Goal: Information Seeking & Learning: Learn about a topic

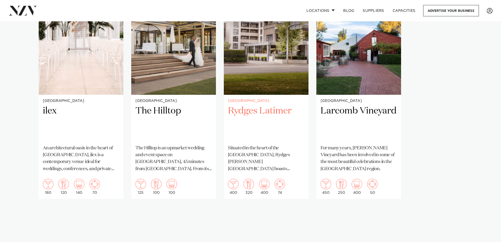
scroll to position [421, 0]
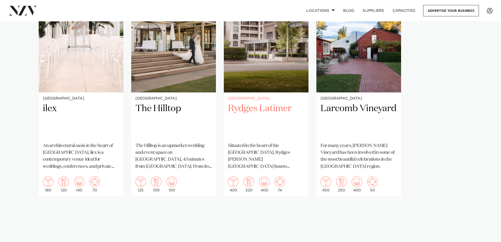
click at [253, 103] on h2 "Rydges Latimer" at bounding box center [266, 120] width 76 height 35
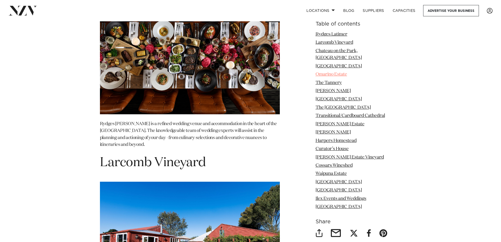
scroll to position [710, 0]
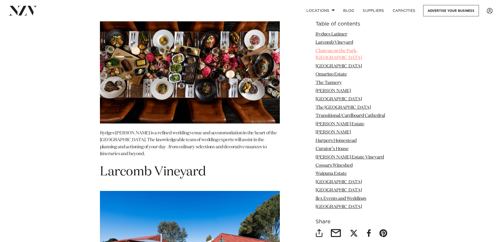
click at [350, 49] on link "Chateau on the Park, [GEOGRAPHIC_DATA]" at bounding box center [338, 54] width 46 height 11
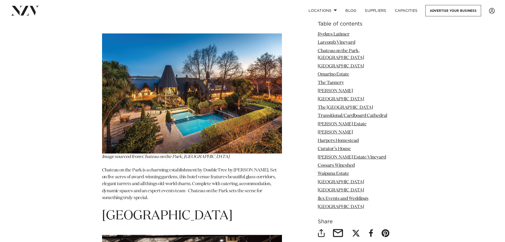
scroll to position [1085, 0]
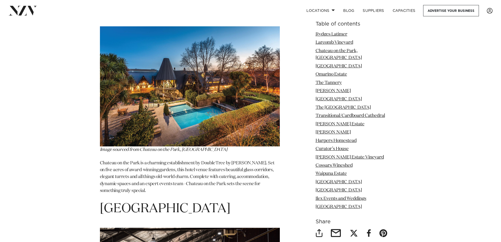
click at [201, 107] on img at bounding box center [190, 86] width 180 height 120
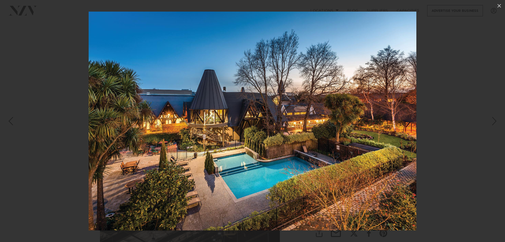
click at [450, 149] on div at bounding box center [252, 121] width 505 height 242
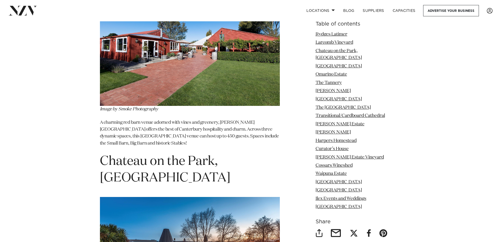
scroll to position [875, 0]
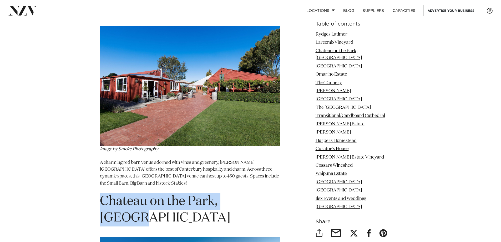
drag, startPoint x: 263, startPoint y: 192, endPoint x: 90, endPoint y: 194, distance: 172.5
copy span "Chateau on the Park, [GEOGRAPHIC_DATA]"
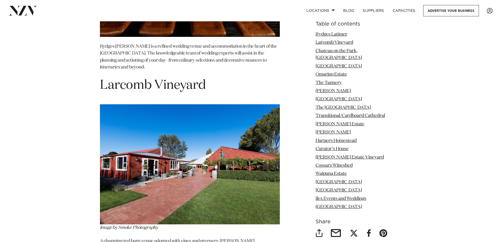
scroll to position [796, 0]
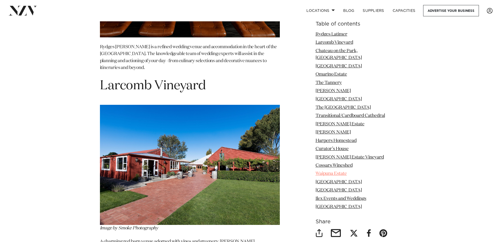
click at [347, 171] on link "Waipuna Estate" at bounding box center [330, 173] width 31 height 4
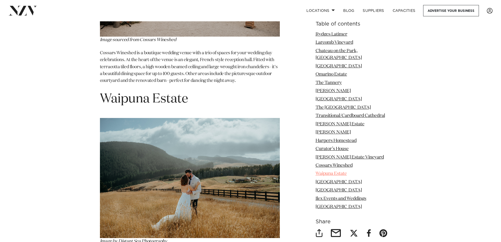
scroll to position [3868, 0]
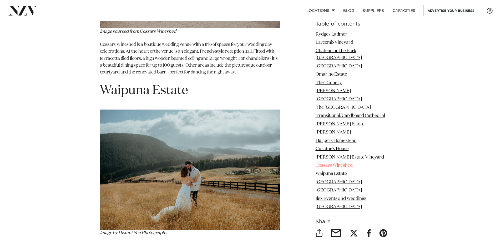
click at [348, 163] on link "Cossars Wineshed" at bounding box center [333, 165] width 37 height 4
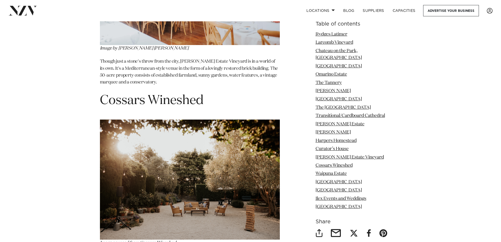
scroll to position [3641, 0]
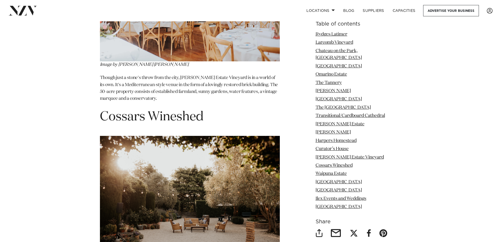
click at [166, 171] on img at bounding box center [190, 196] width 180 height 120
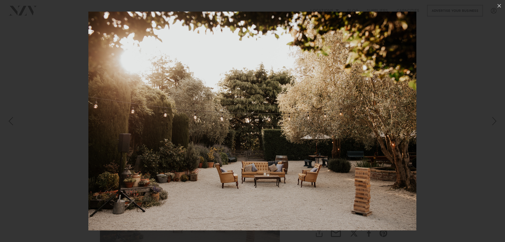
click at [277, 176] on img at bounding box center [252, 121] width 328 height 218
click at [455, 151] on div at bounding box center [252, 121] width 505 height 242
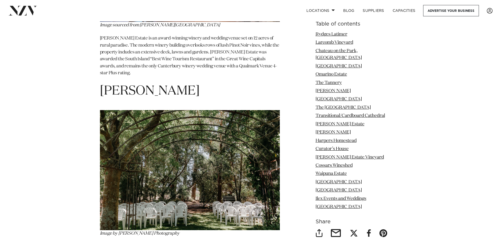
scroll to position [2852, 0]
drag, startPoint x: 195, startPoint y: 48, endPoint x: 97, endPoint y: 53, distance: 97.7
copy span "[PERSON_NAME]"
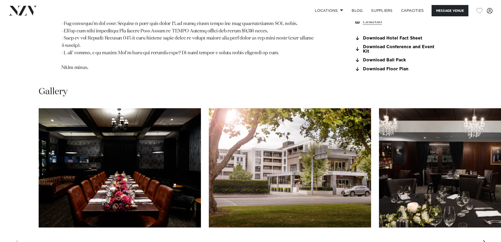
scroll to position [605, 0]
